Goal: Information Seeking & Learning: Learn about a topic

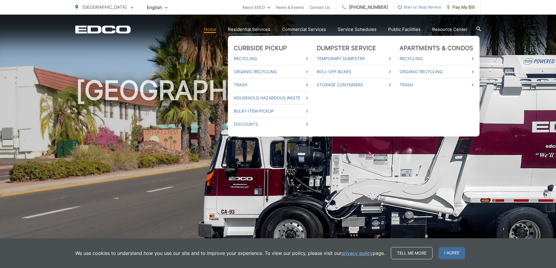
click at [261, 27] on link "Residential Services" at bounding box center [249, 29] width 42 height 7
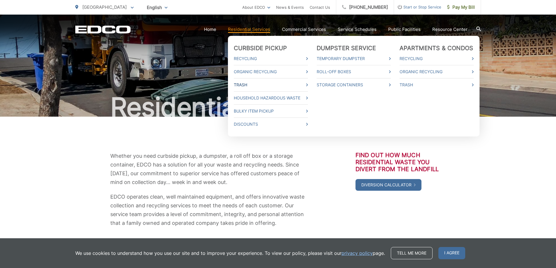
click at [305, 83] on link "Trash" at bounding box center [271, 84] width 74 height 7
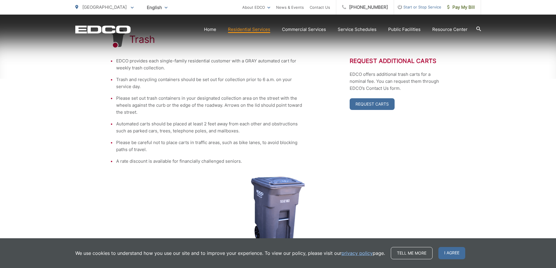
scroll to position [133, 0]
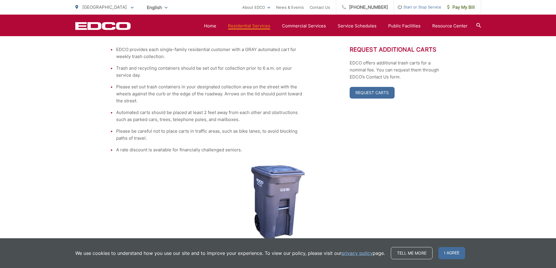
click at [365, 214] on div "64-Gallon Cart appx. 31.75" x 24.25" x 41.75"" at bounding box center [278, 214] width 336 height 98
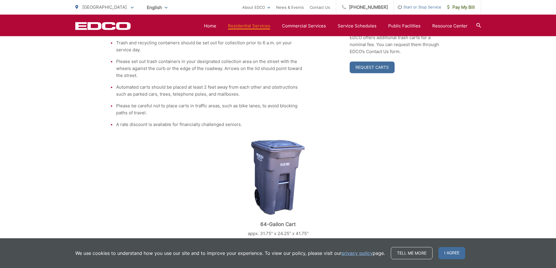
scroll to position [162, 0]
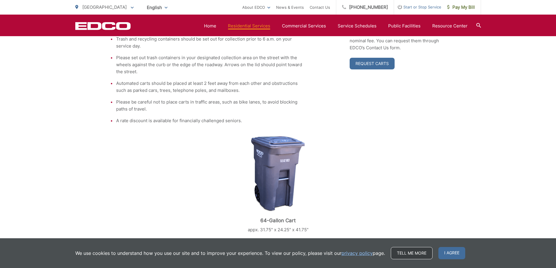
click at [420, 254] on link "Tell me more" at bounding box center [412, 253] width 42 height 12
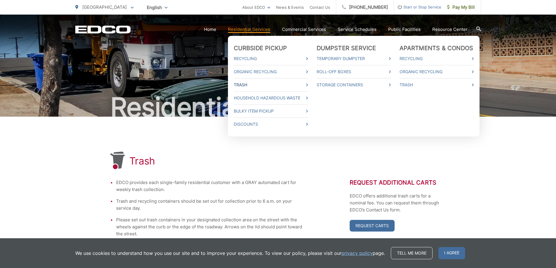
click at [308, 86] on icon at bounding box center [307, 85] width 2 height 3
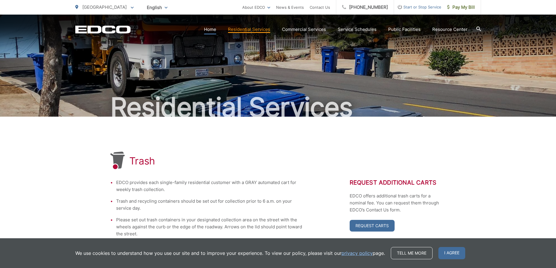
click at [211, 26] on link "Home" at bounding box center [210, 29] width 12 height 7
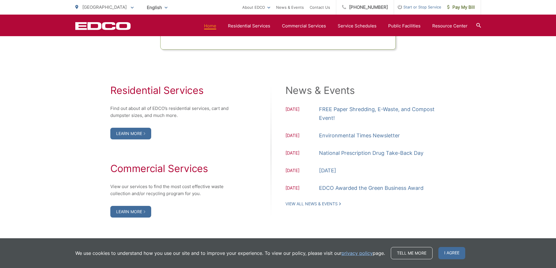
scroll to position [467, 0]
